Goal: Transaction & Acquisition: Book appointment/travel/reservation

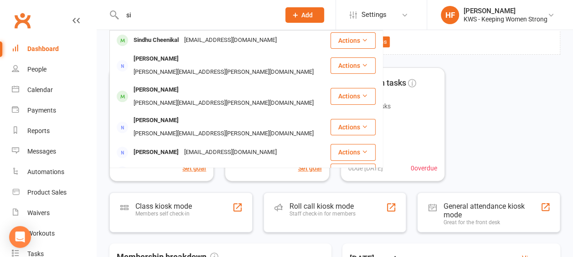
type input "s"
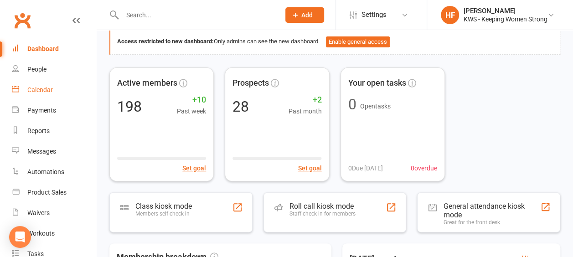
click at [44, 91] on div "Calendar" at bounding box center [40, 89] width 26 height 7
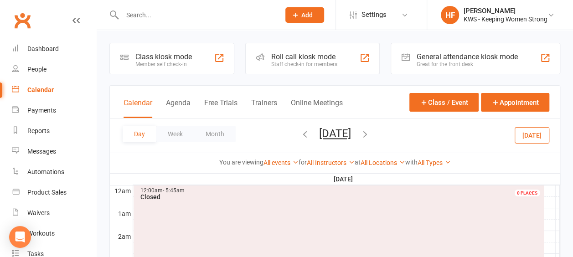
click at [370, 132] on icon "button" at bounding box center [365, 134] width 10 height 10
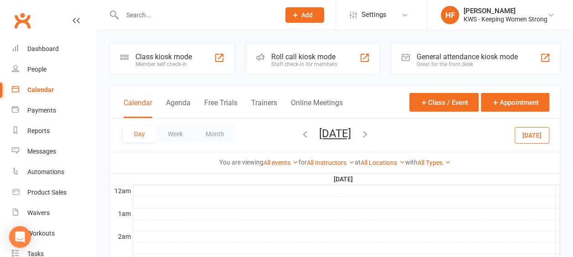
click at [370, 134] on icon "button" at bounding box center [365, 134] width 10 height 10
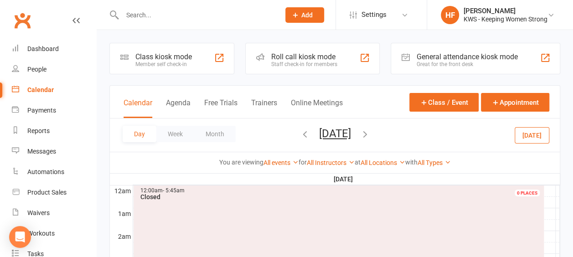
click at [370, 133] on icon "button" at bounding box center [365, 134] width 10 height 10
click at [370, 134] on icon "button" at bounding box center [365, 134] width 10 height 10
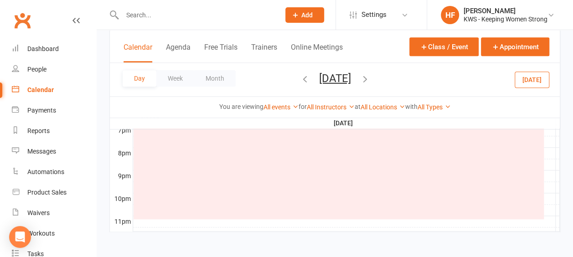
scroll to position [402, 0]
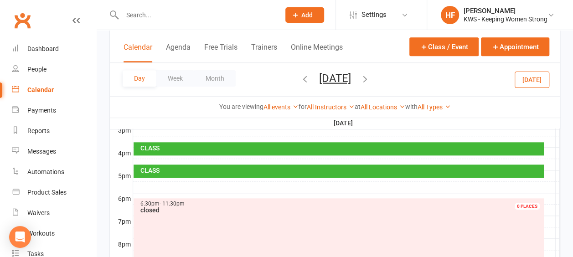
click at [140, 182] on div at bounding box center [346, 187] width 426 height 11
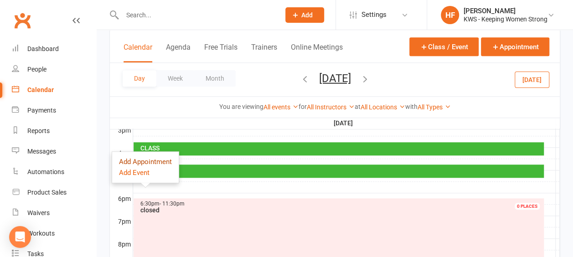
click at [154, 160] on button "Add Appointment" at bounding box center [145, 161] width 53 height 11
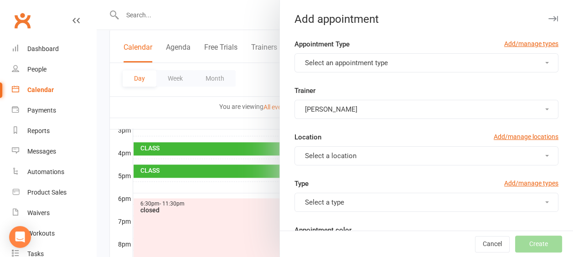
click at [404, 64] on button "Select an appointment type" at bounding box center [426, 62] width 264 height 19
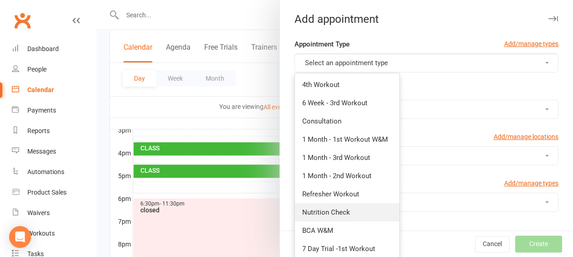
click at [326, 212] on span "Nutrition Check" at bounding box center [326, 212] width 48 height 8
type input "6:00pm"
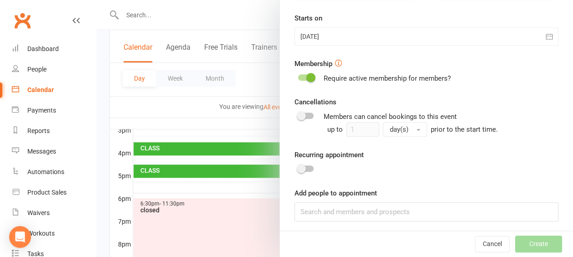
scroll to position [307, 0]
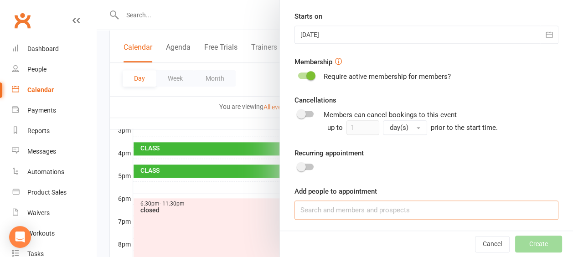
click at [318, 216] on input at bounding box center [426, 209] width 264 height 19
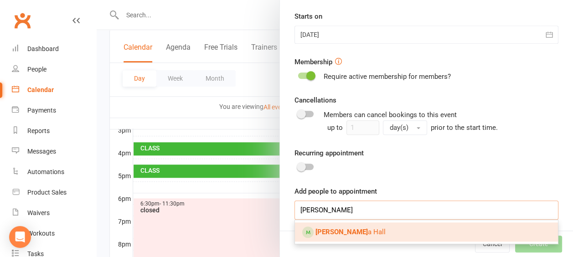
type input "[PERSON_NAME]"
click at [368, 228] on link "[PERSON_NAME]" at bounding box center [426, 231] width 263 height 19
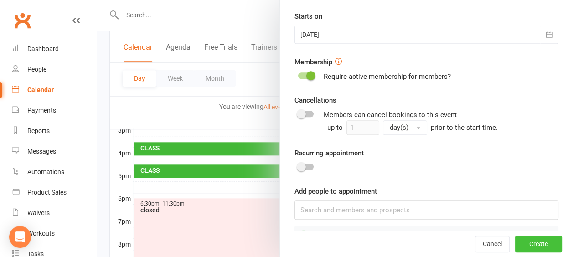
click at [529, 241] on button "Create" at bounding box center [538, 244] width 47 height 16
